Goal: Task Accomplishment & Management: Manage account settings

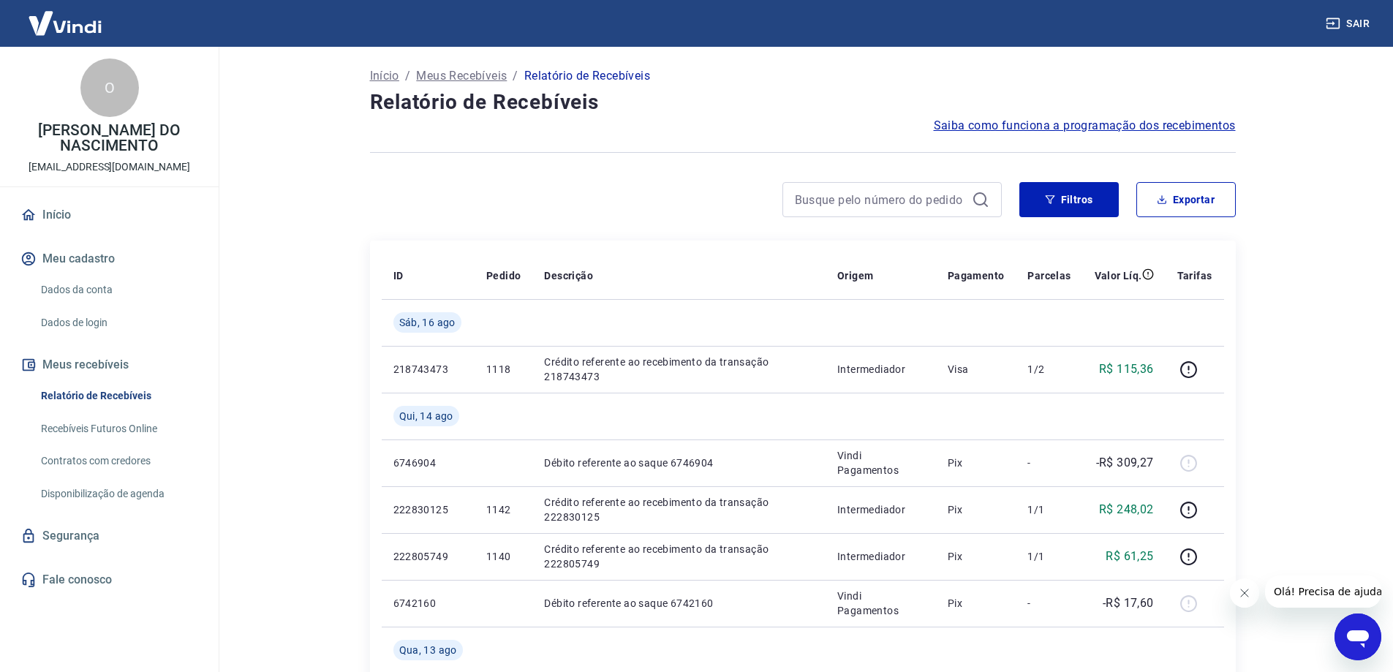
click at [752, 163] on div at bounding box center [803, 153] width 866 height 36
click at [67, 216] on link "Início" at bounding box center [110, 215] width 184 height 32
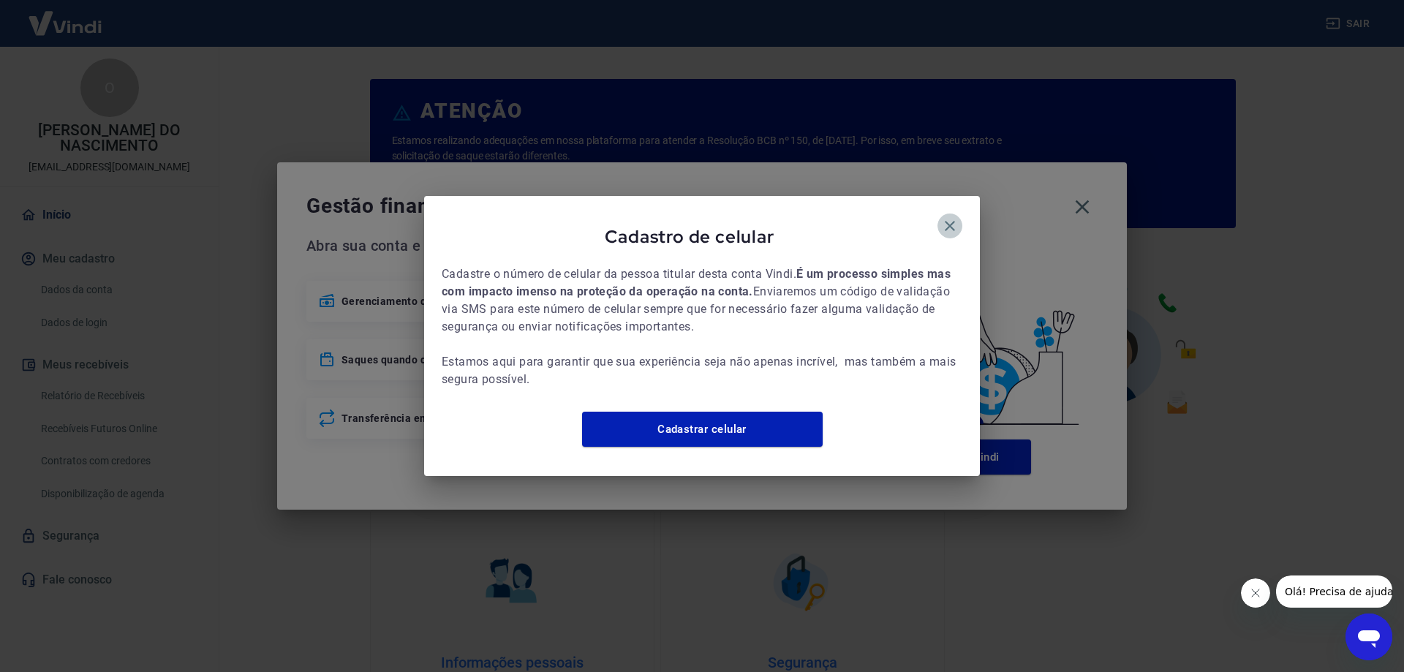
drag, startPoint x: 952, startPoint y: 208, endPoint x: 953, endPoint y: 215, distance: 7.5
click at [953, 217] on icon "button" at bounding box center [950, 226] width 18 height 18
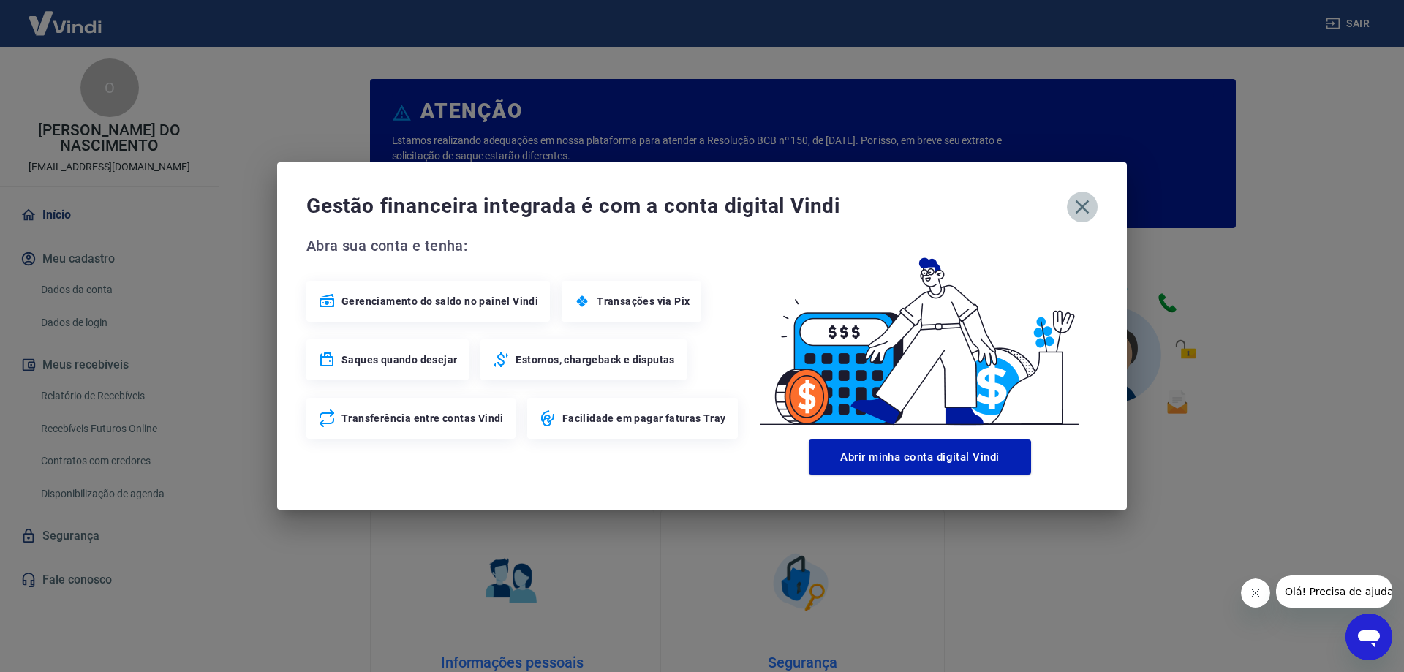
click at [1078, 203] on icon "button" at bounding box center [1082, 207] width 14 height 14
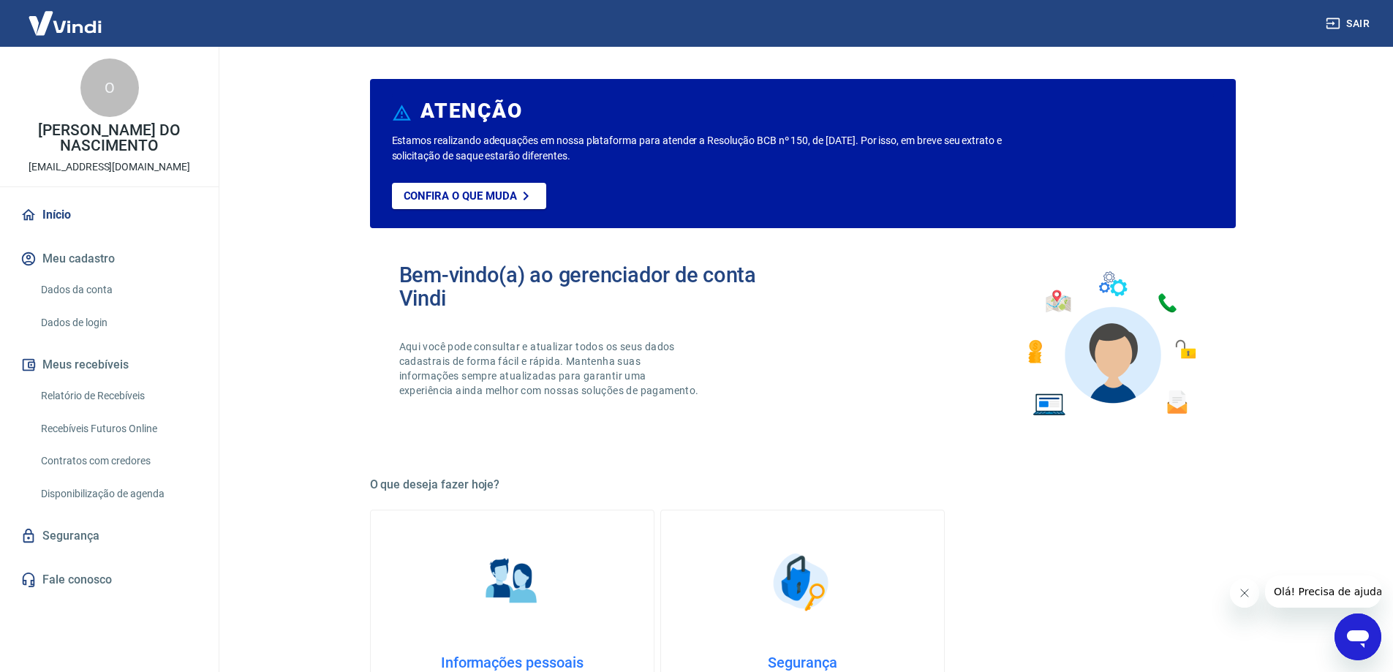
click at [97, 292] on link "Dados da conta" at bounding box center [118, 290] width 166 height 30
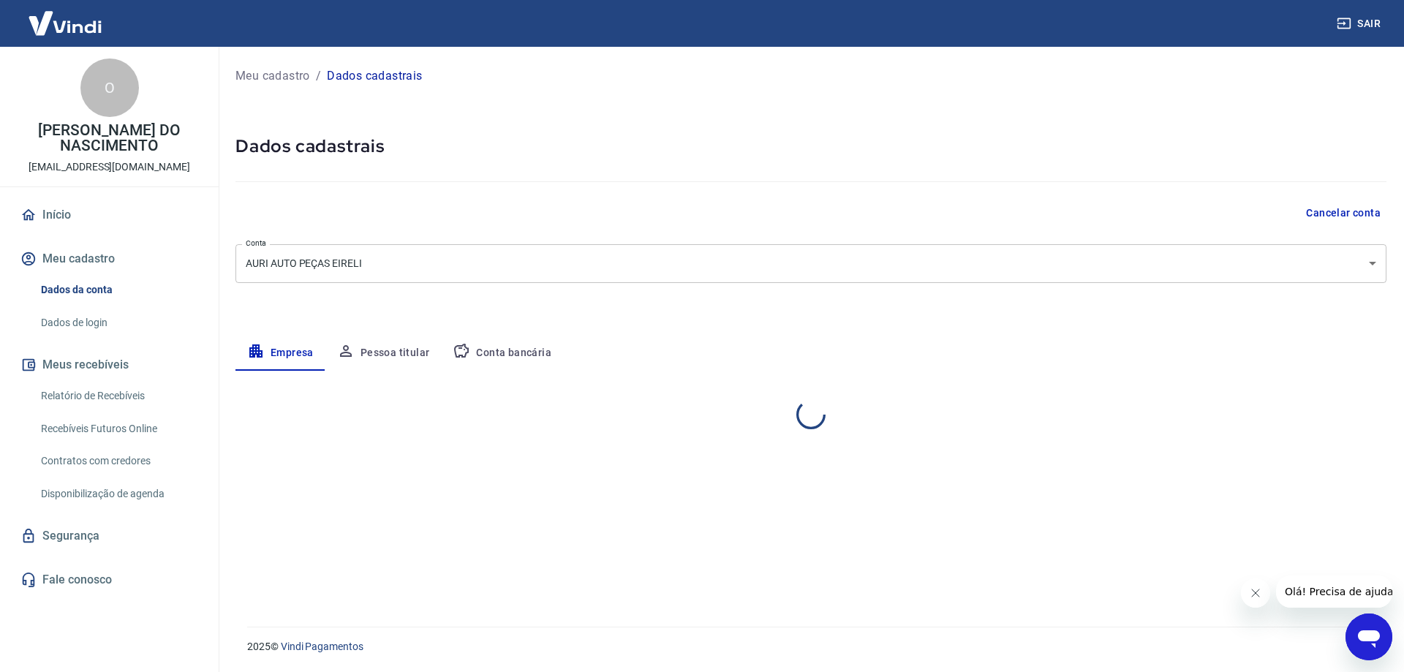
select select "RN"
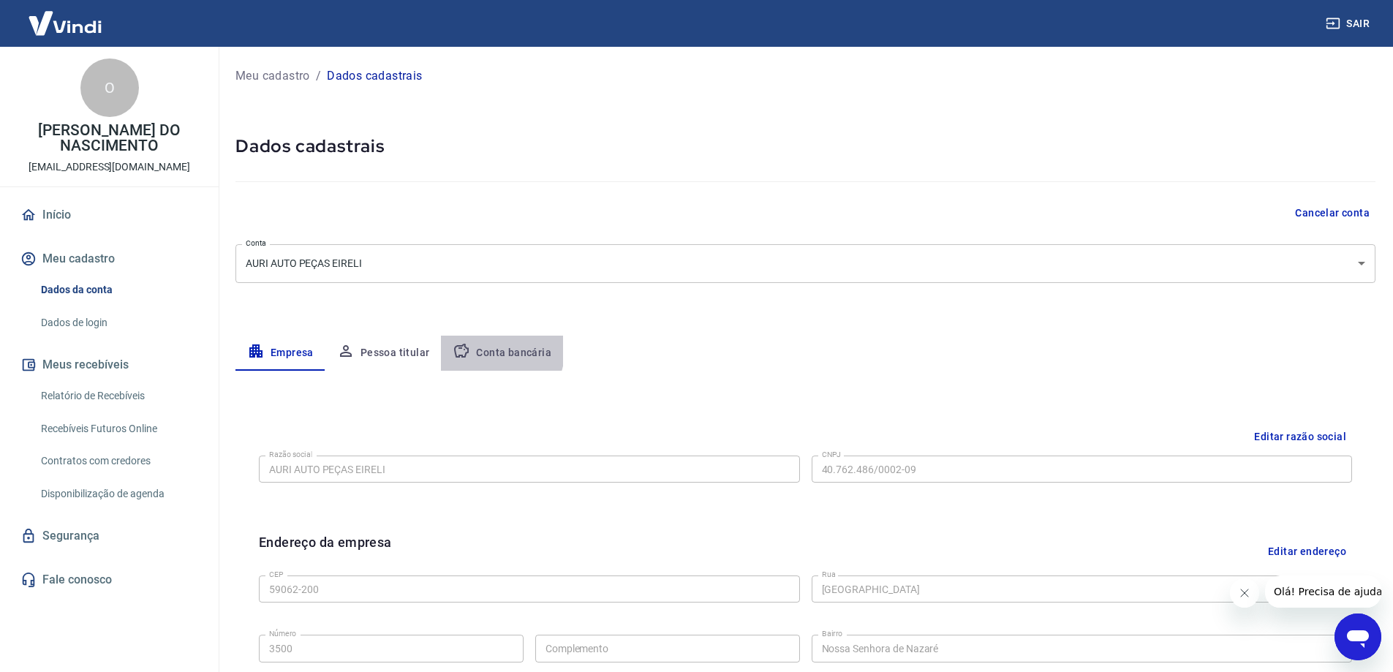
click at [480, 347] on button "Conta bancária" at bounding box center [502, 353] width 122 height 35
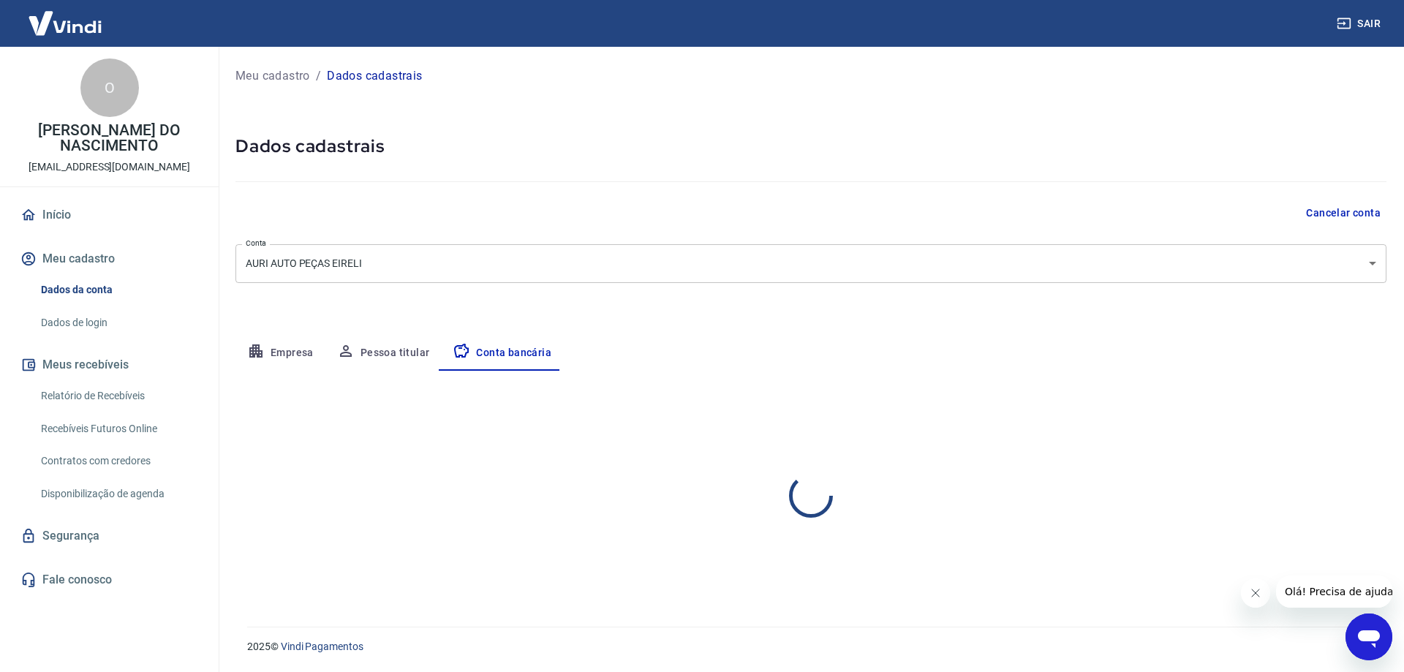
select select "1"
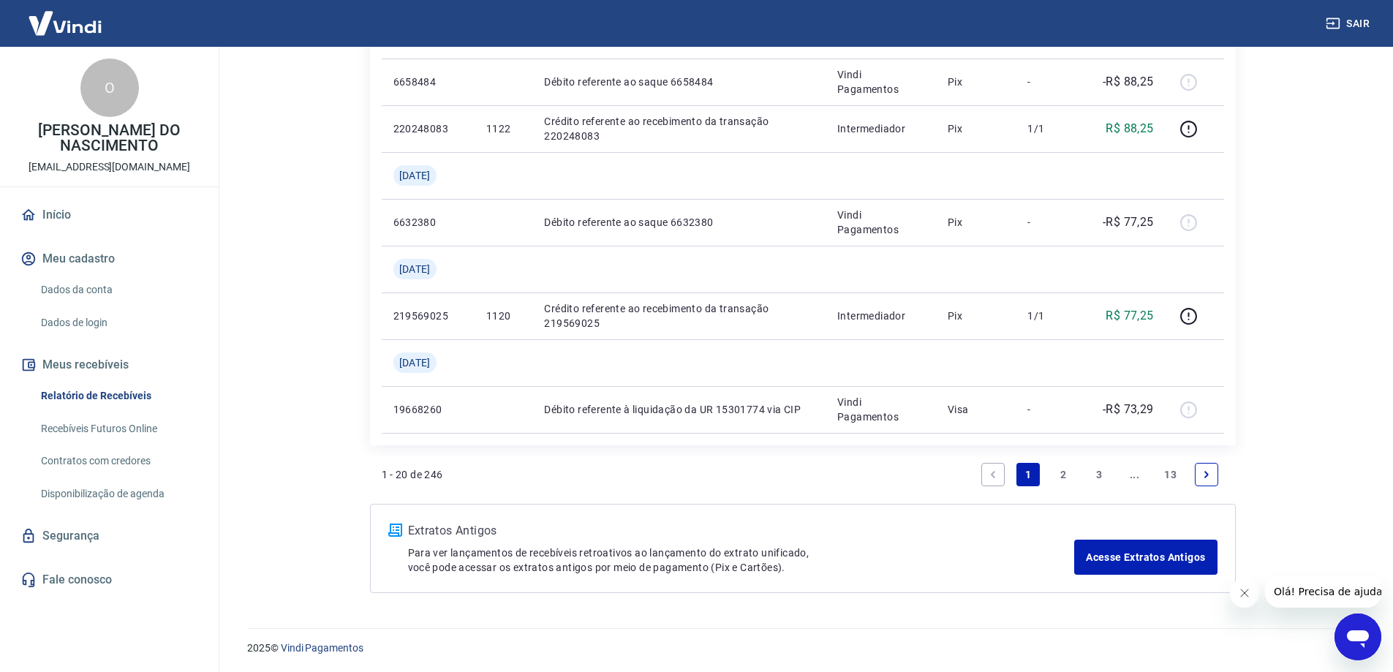
scroll to position [1318, 0]
